Goal: Navigation & Orientation: Understand site structure

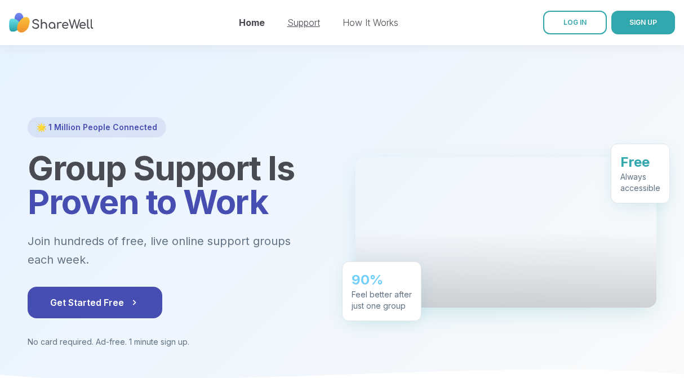
click at [308, 20] on link "Support" at bounding box center [303, 22] width 33 height 11
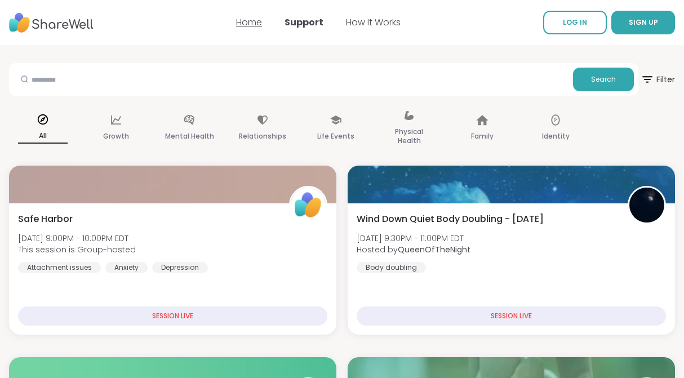
click at [253, 24] on link "Home" at bounding box center [249, 22] width 26 height 13
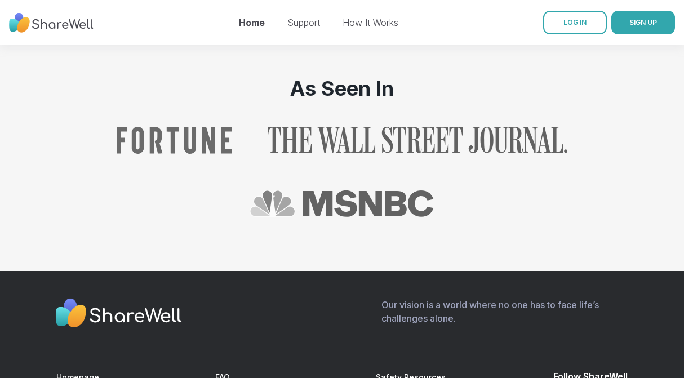
scroll to position [1389, 0]
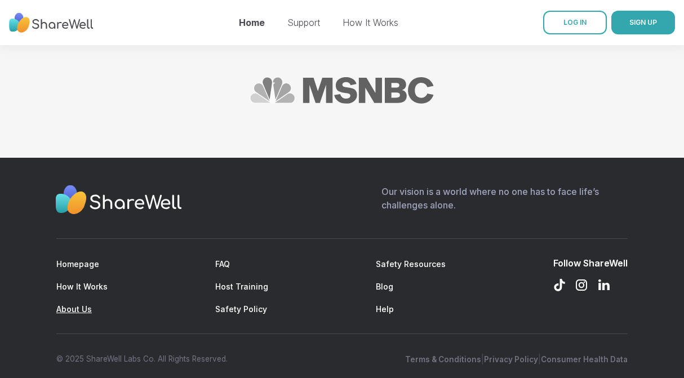
click at [76, 304] on link "About Us" at bounding box center [74, 309] width 36 height 10
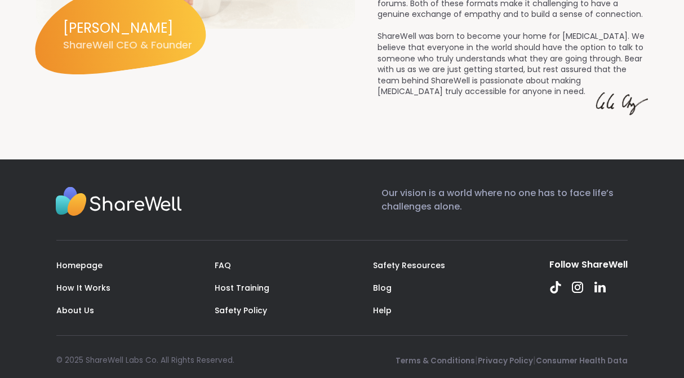
scroll to position [1443, 0]
